Goal: Task Accomplishment & Management: Complete application form

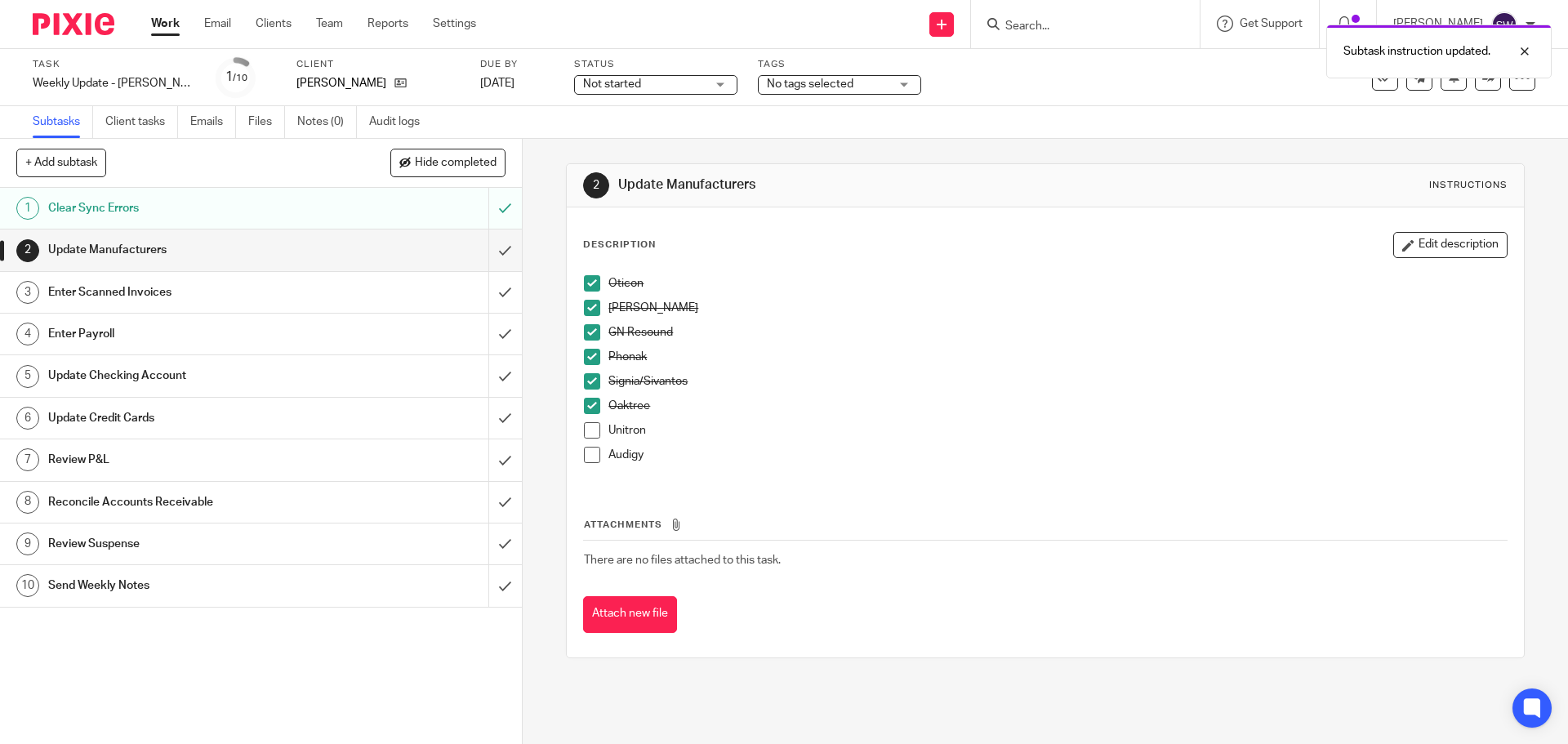
click at [154, 15] on link "Work" at bounding box center [165, 23] width 28 height 16
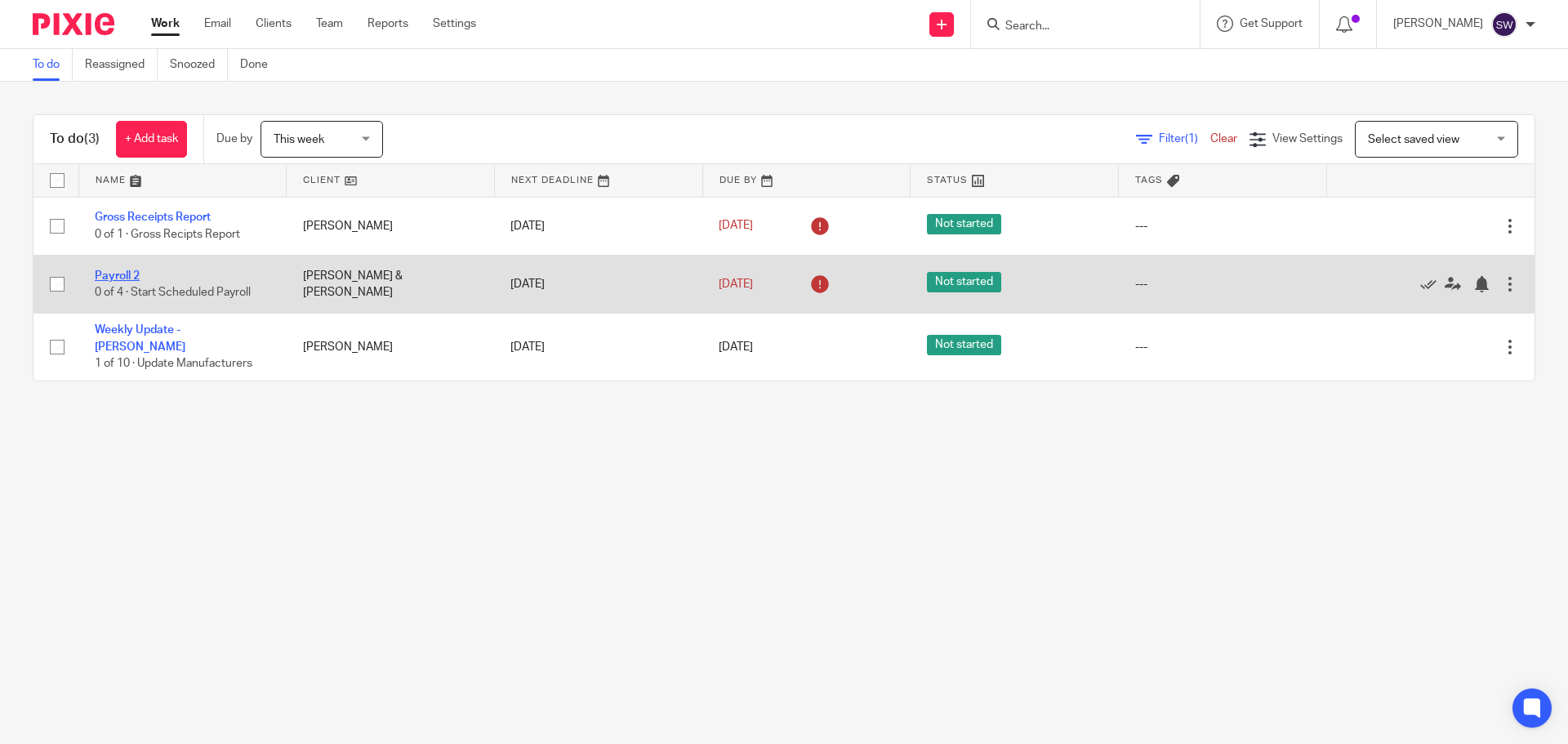
click at [117, 273] on link "Payroll 2" at bounding box center [117, 276] width 45 height 12
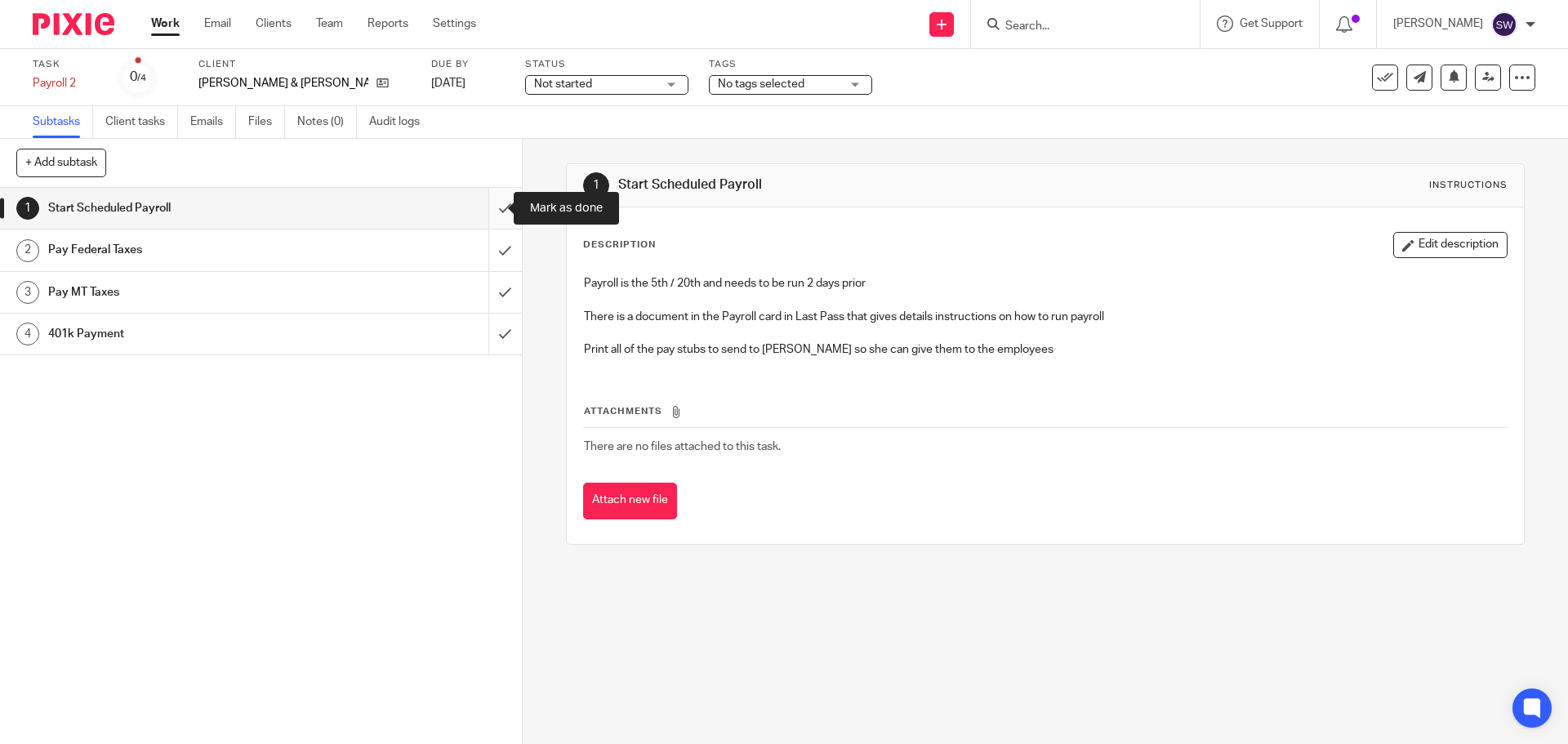
drag, startPoint x: 486, startPoint y: 205, endPoint x: 488, endPoint y: 219, distance: 14.1
click at [486, 205] on input "submit" at bounding box center [261, 208] width 522 height 41
click at [495, 244] on input "submit" at bounding box center [261, 250] width 522 height 41
click at [487, 288] on input "submit" at bounding box center [261, 292] width 522 height 41
click at [489, 335] on input "submit" at bounding box center [261, 334] width 522 height 41
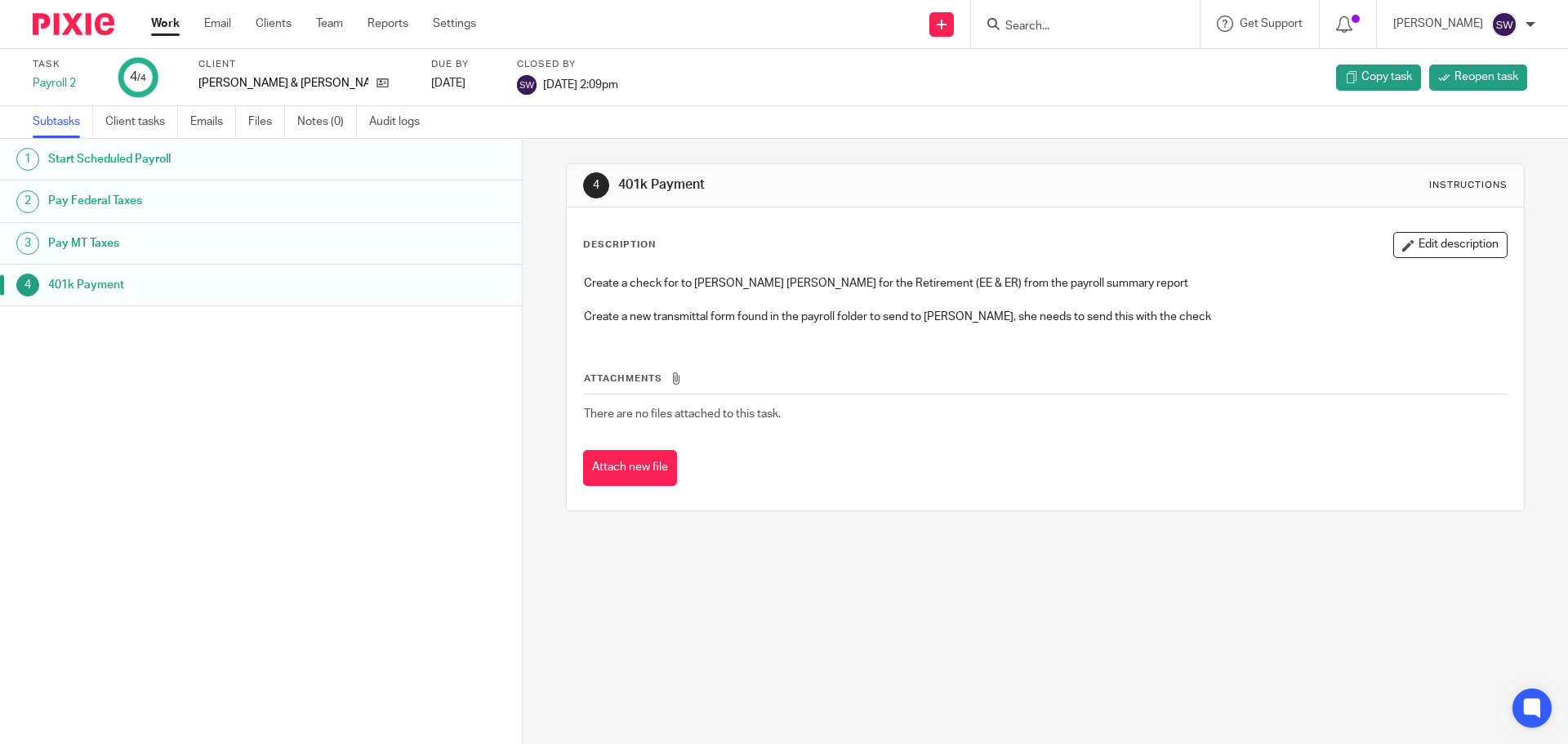
click at [163, 19] on link "Work" at bounding box center [165, 23] width 28 height 16
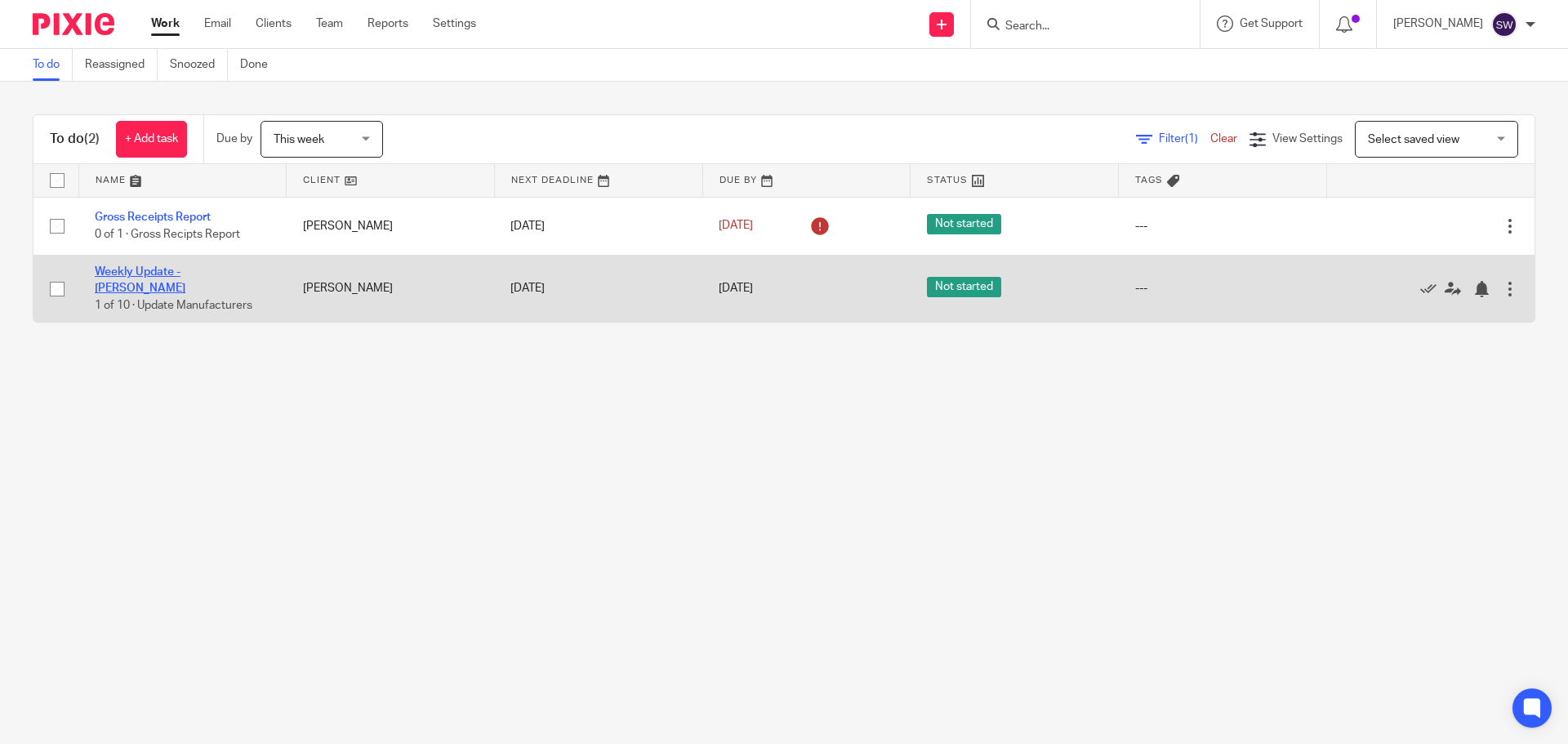
click at [185, 274] on link "Weekly Update - [PERSON_NAME]" at bounding box center [141, 279] width 91 height 28
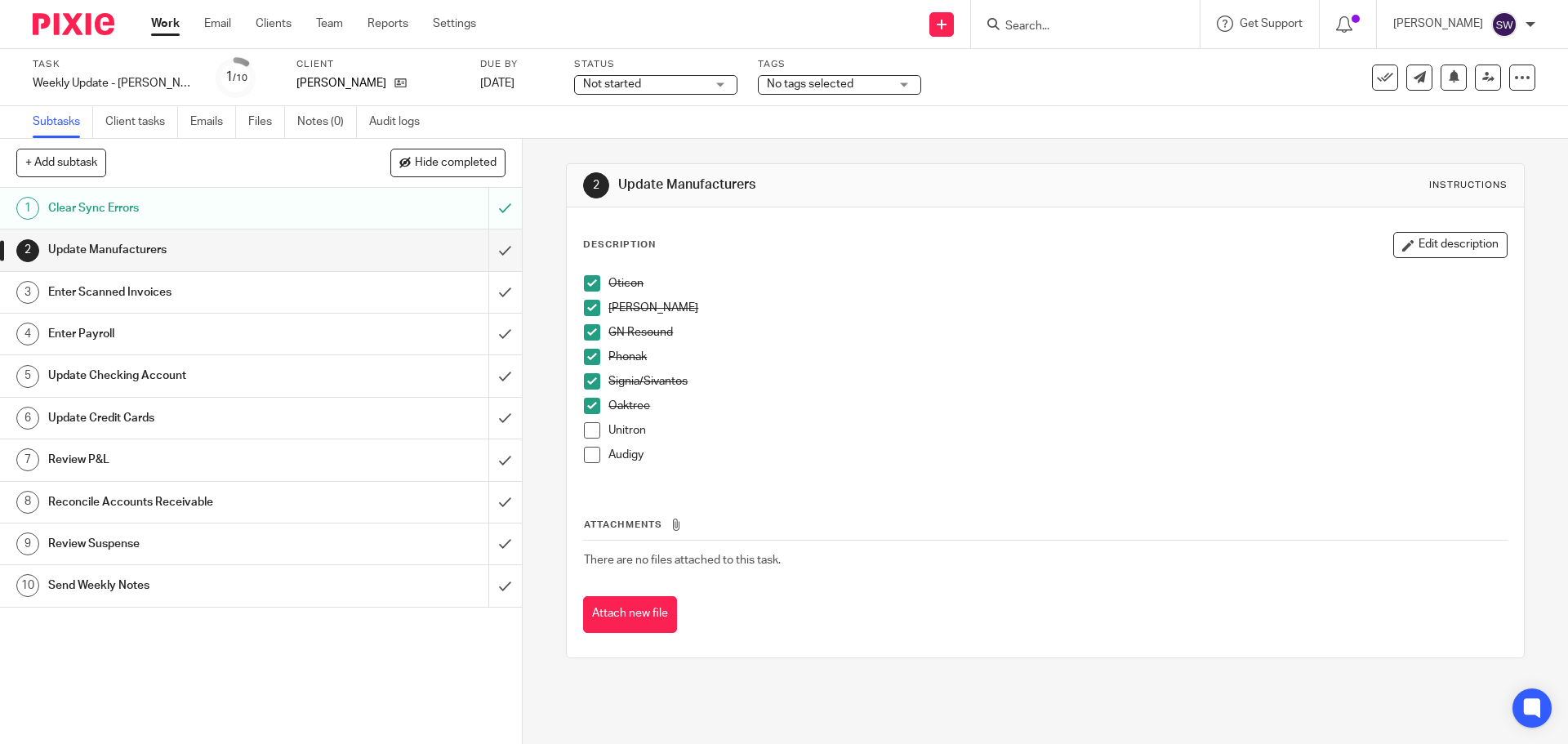
click at [586, 434] on span at bounding box center [592, 430] width 16 height 16
click at [584, 457] on span at bounding box center [592, 454] width 16 height 16
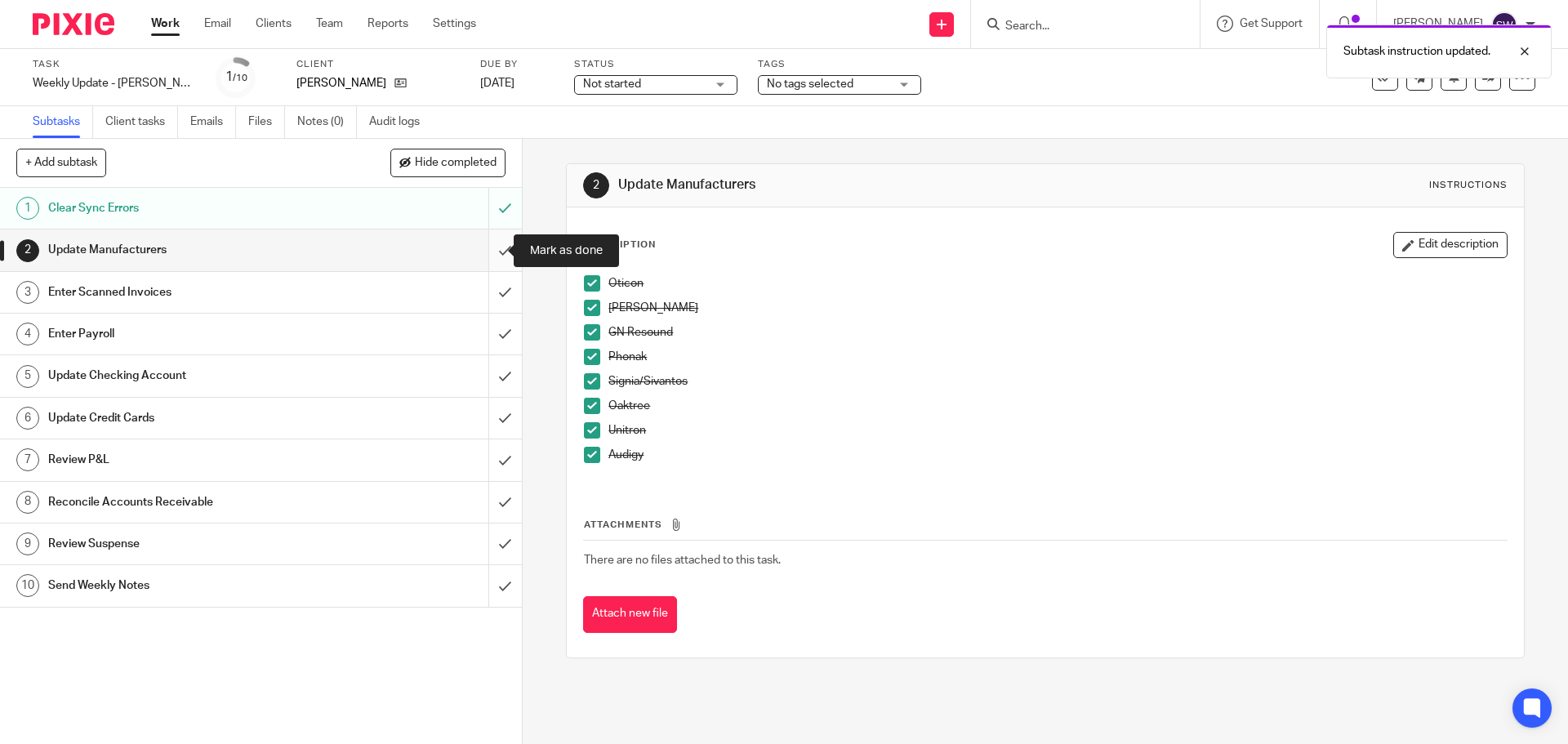
click at [486, 252] on input "submit" at bounding box center [261, 250] width 522 height 41
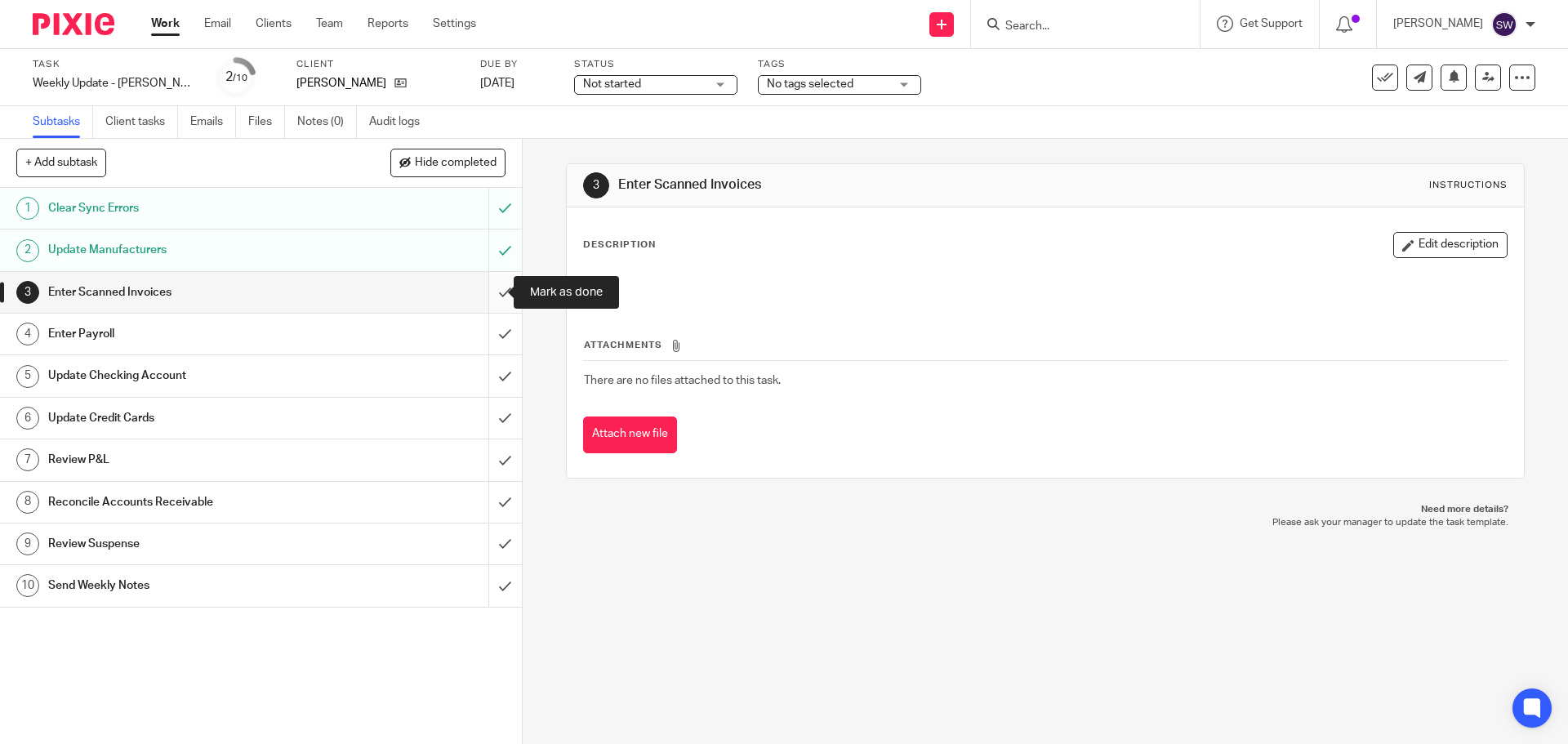
click at [505, 288] on input "submit" at bounding box center [261, 292] width 522 height 41
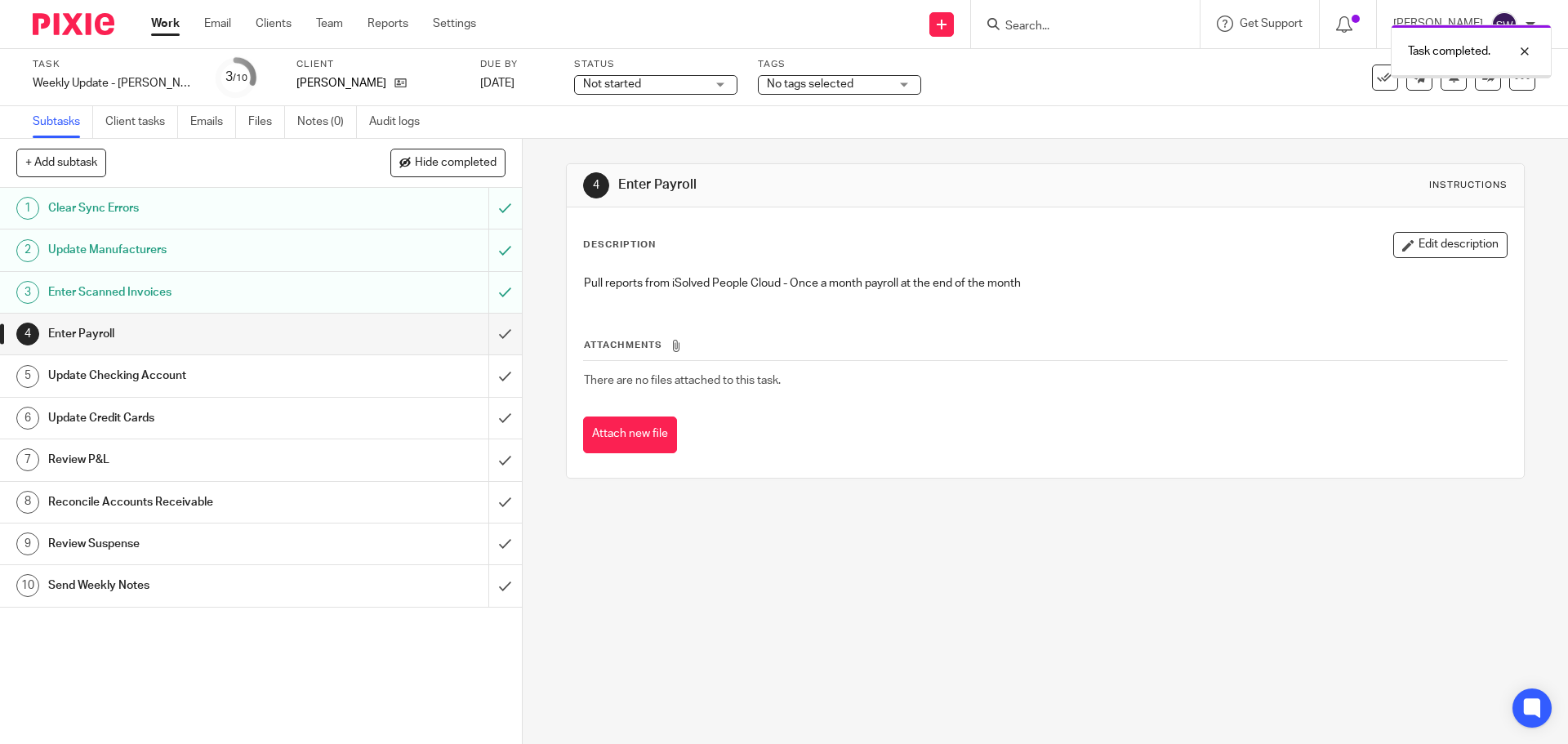
click at [495, 332] on input "submit" at bounding box center [261, 334] width 522 height 41
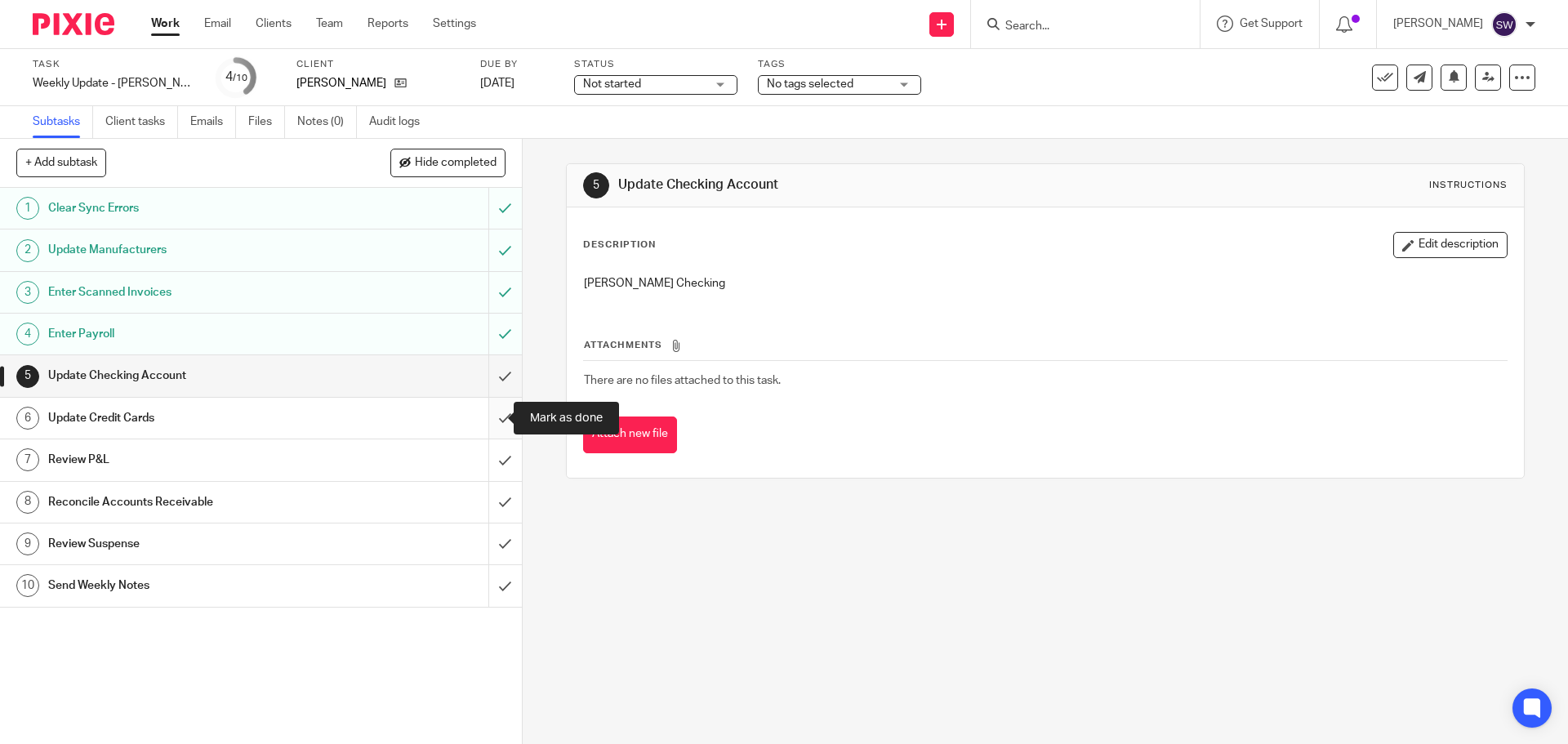
click at [490, 406] on input "submit" at bounding box center [261, 418] width 522 height 41
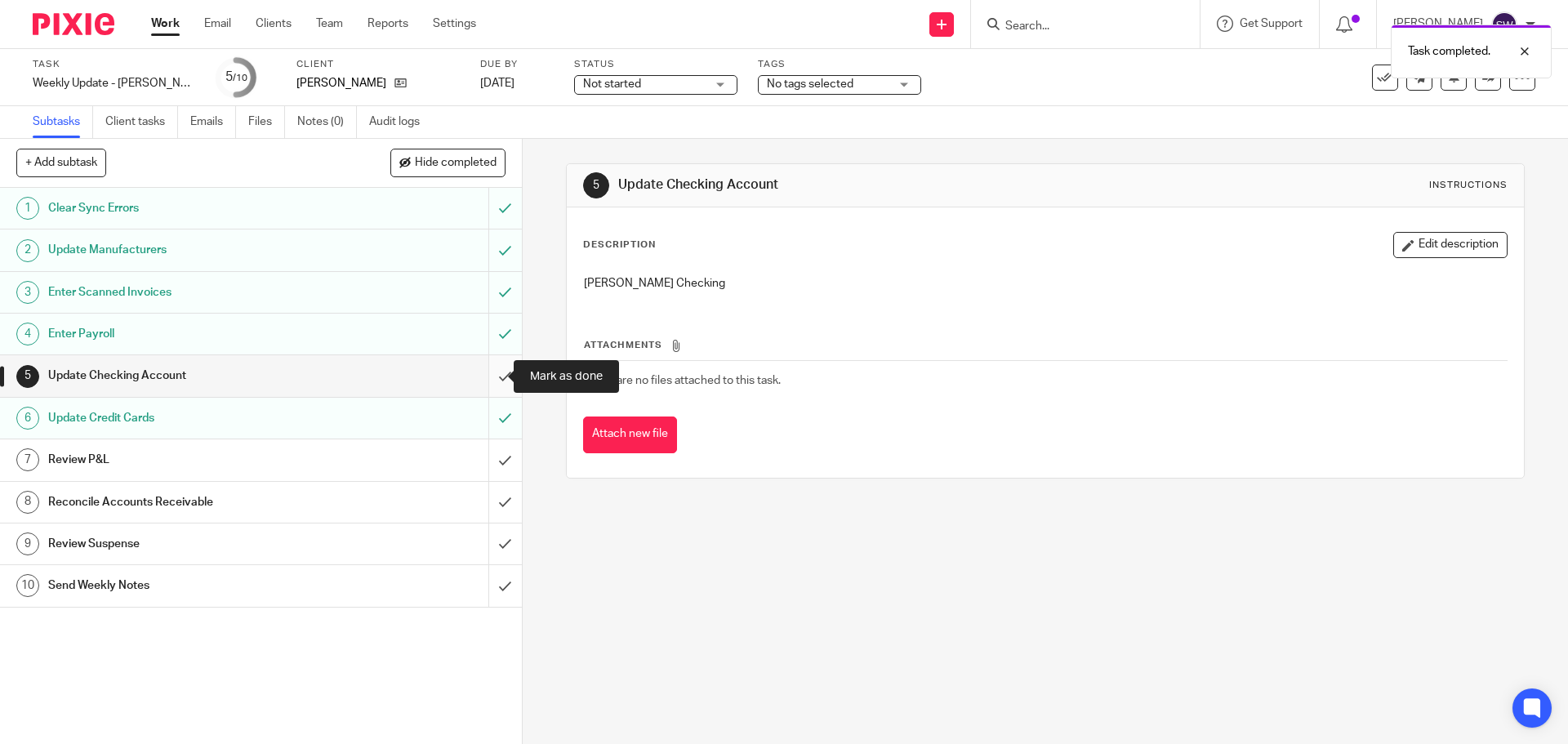
click at [489, 372] on input "submit" at bounding box center [261, 376] width 522 height 41
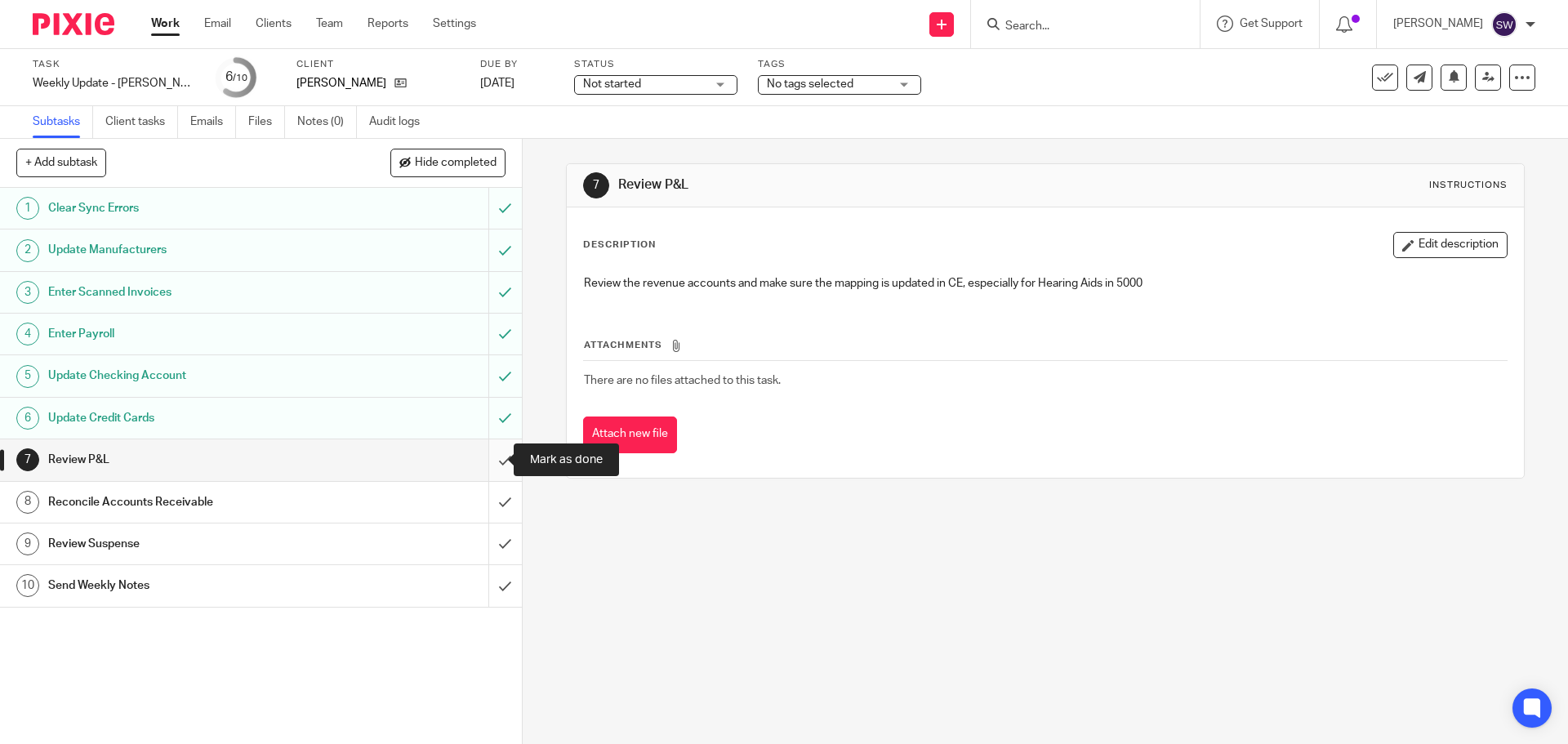
click at [494, 463] on input "submit" at bounding box center [261, 460] width 522 height 41
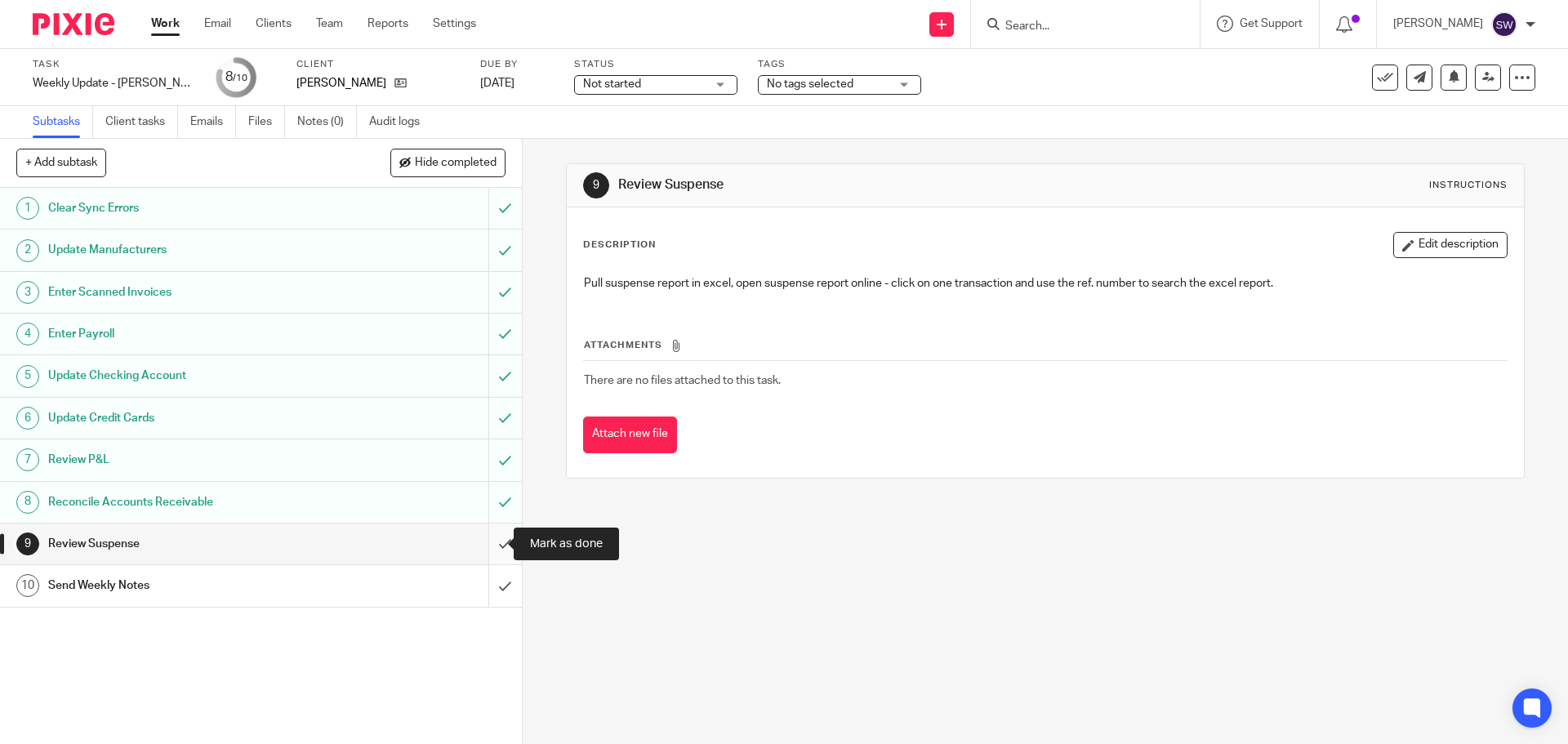
click at [494, 540] on input "submit" at bounding box center [261, 544] width 522 height 41
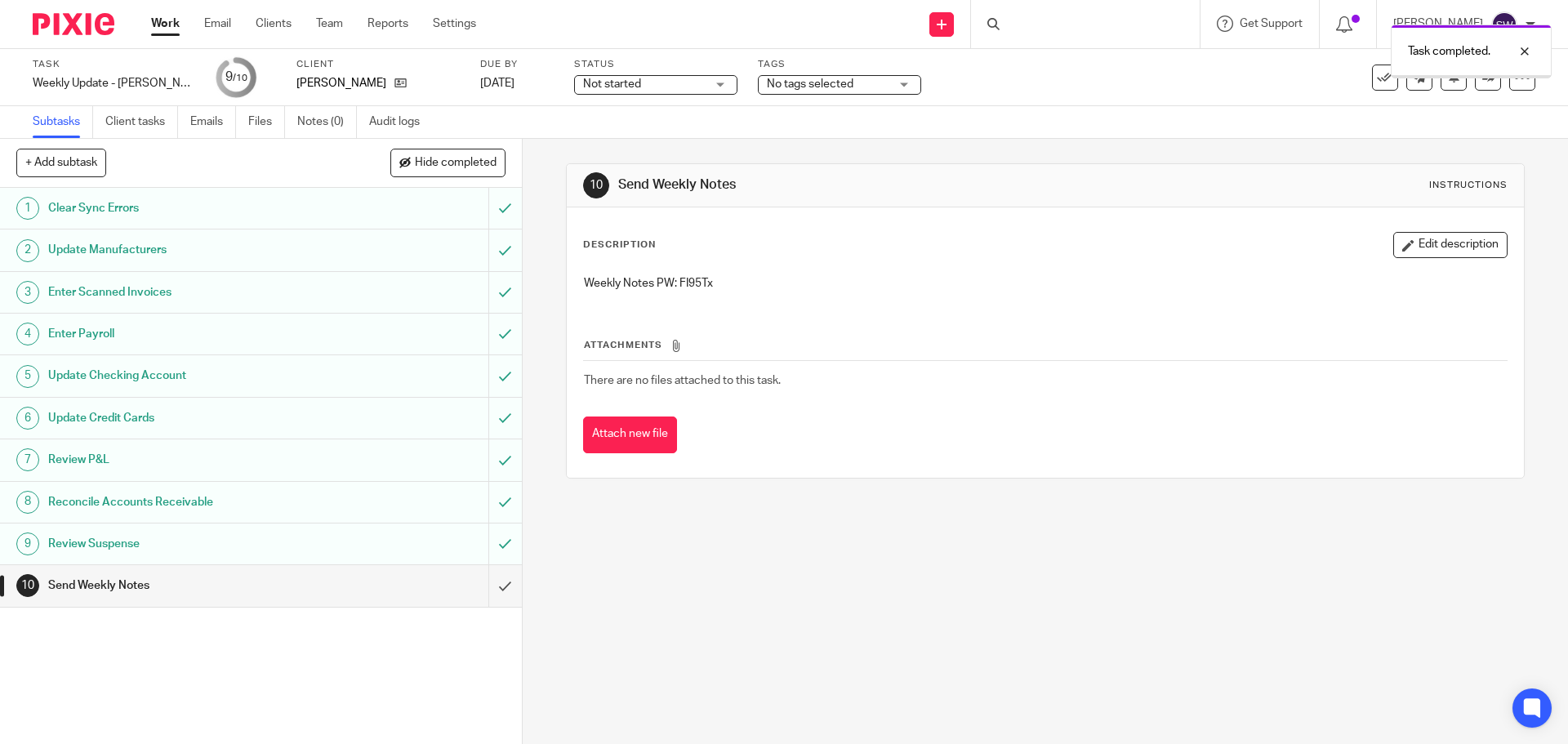
drag, startPoint x: 0, startPoint y: 0, endPoint x: 675, endPoint y: 281, distance: 731.2
click at [675, 281] on p "Weekly Notes PW: FI95Tx" at bounding box center [1045, 284] width 922 height 16
click at [676, 280] on p "Weekly Notes PW: FI95Tx" at bounding box center [1045, 284] width 922 height 16
copy p "FI95Tx"
drag, startPoint x: 1113, startPoint y: 308, endPoint x: 1105, endPoint y: 312, distance: 8.9
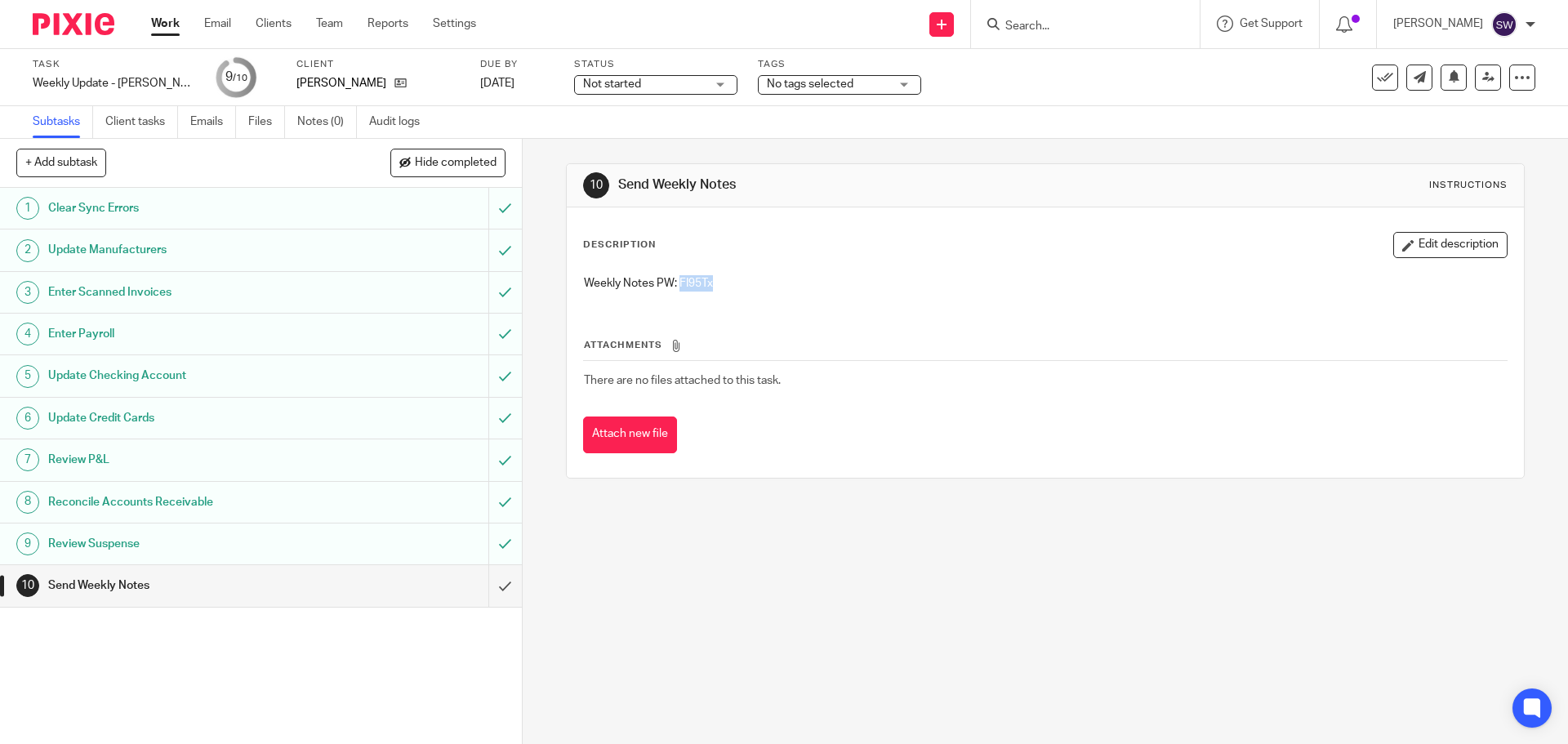
click at [1102, 300] on div "Description Edit description Weekly Notes PW: FI95Tx Attachments There are no f…" at bounding box center [1045, 342] width 924 height 221
click at [149, 25] on div "Work Email Clients Team Reports Settings Work Email Clients Team Reports Settin…" at bounding box center [318, 24] width 366 height 48
click at [158, 27] on link "Work" at bounding box center [165, 23] width 28 height 16
